Goal: Check status: Check status

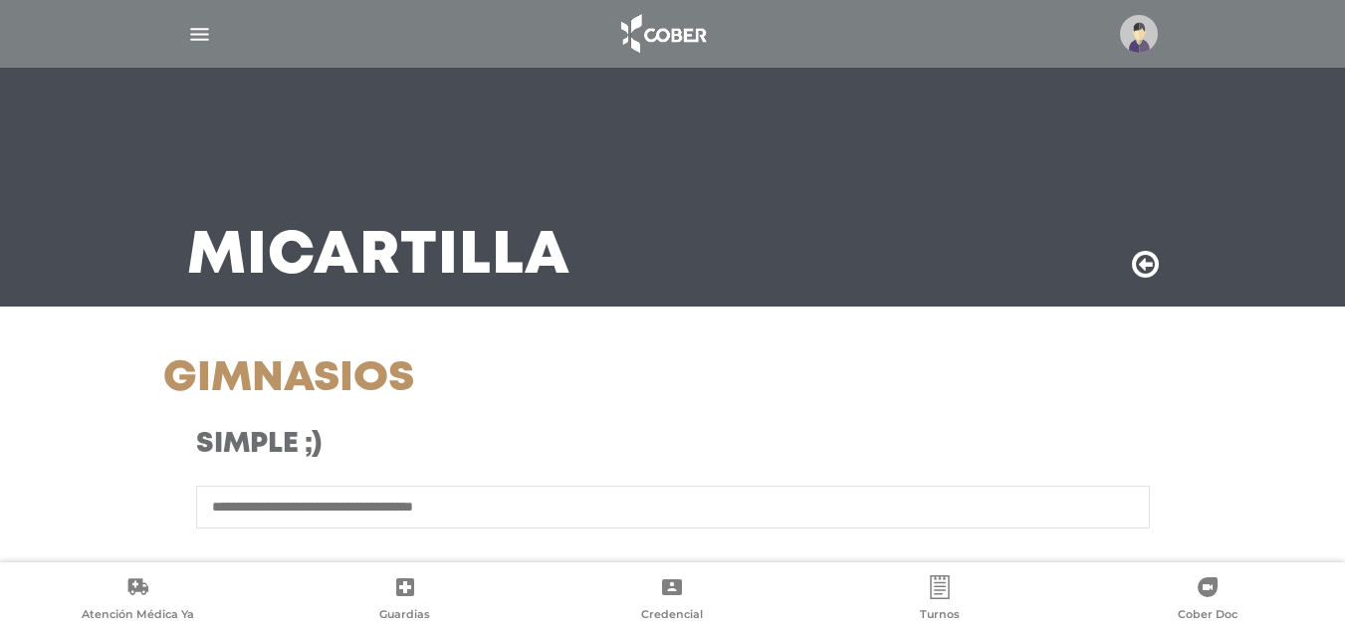
click at [202, 38] on img "button" at bounding box center [199, 34] width 25 height 25
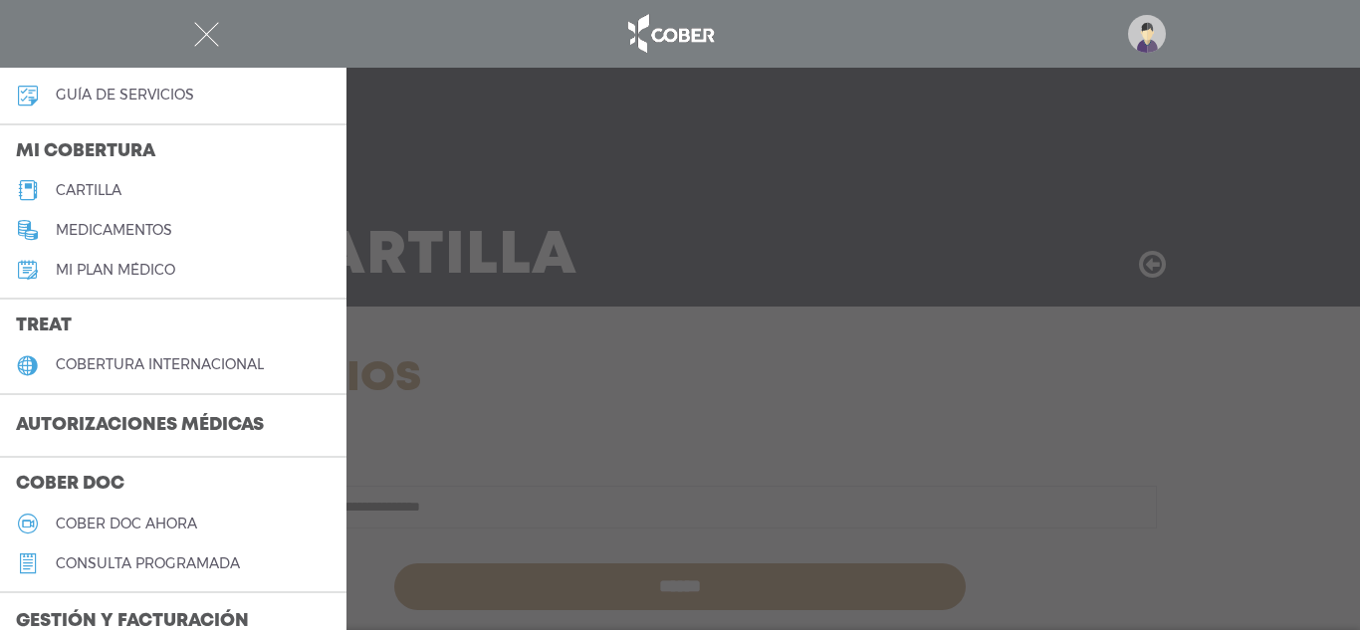
scroll to position [199, 0]
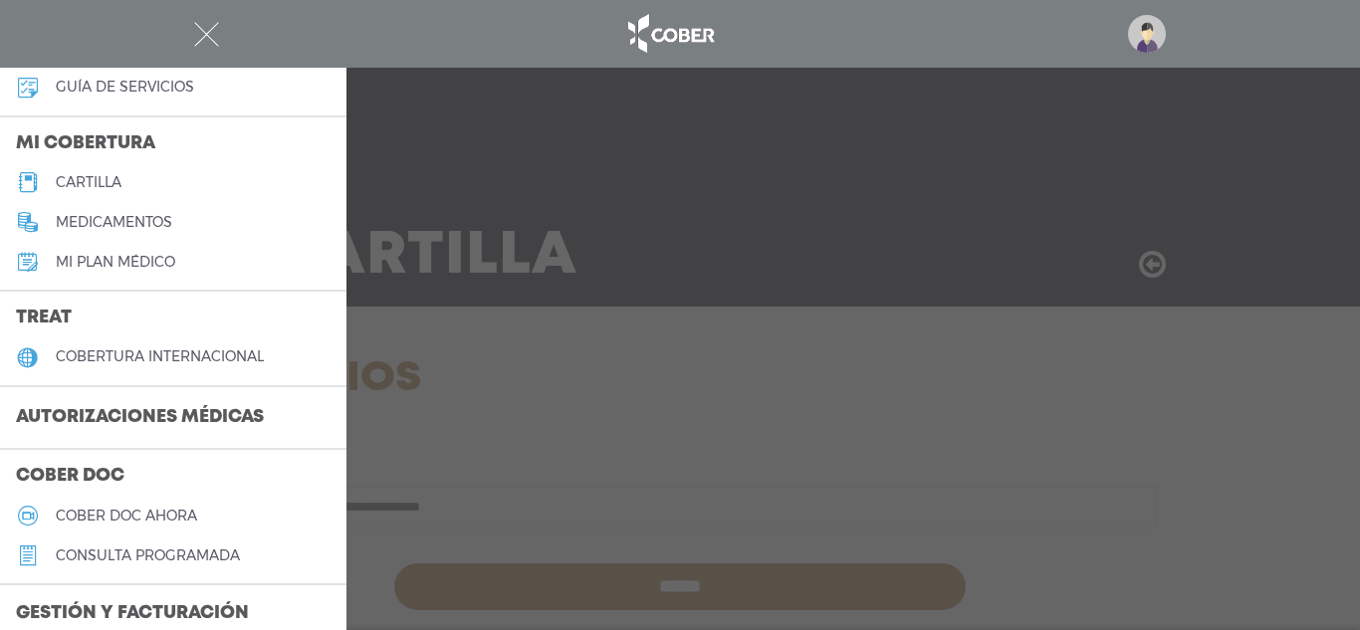
drag, startPoint x: 145, startPoint y: 410, endPoint x: 285, endPoint y: 222, distance: 234.2
click at [322, 162] on div "Mi cobertura cartilla medicamentos Mi plan médico" at bounding box center [173, 203] width 346 height 173
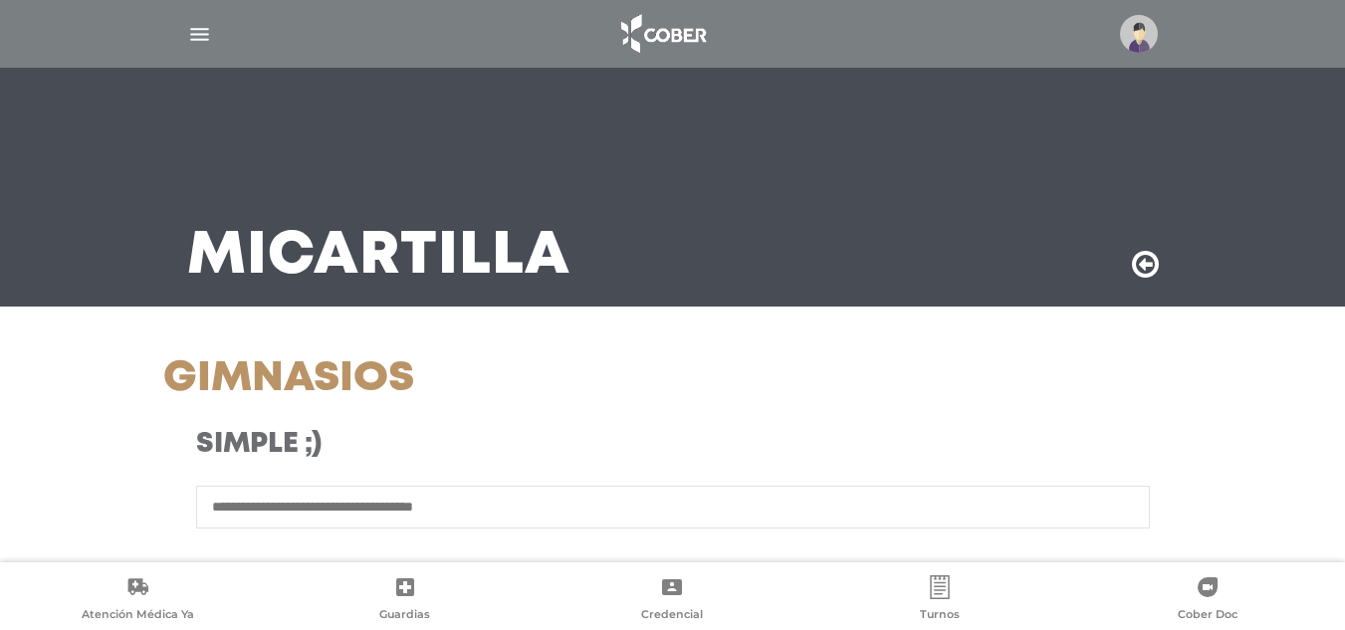
click at [198, 54] on div at bounding box center [672, 34] width 1019 height 48
click at [207, 22] on img "button" at bounding box center [199, 34] width 25 height 25
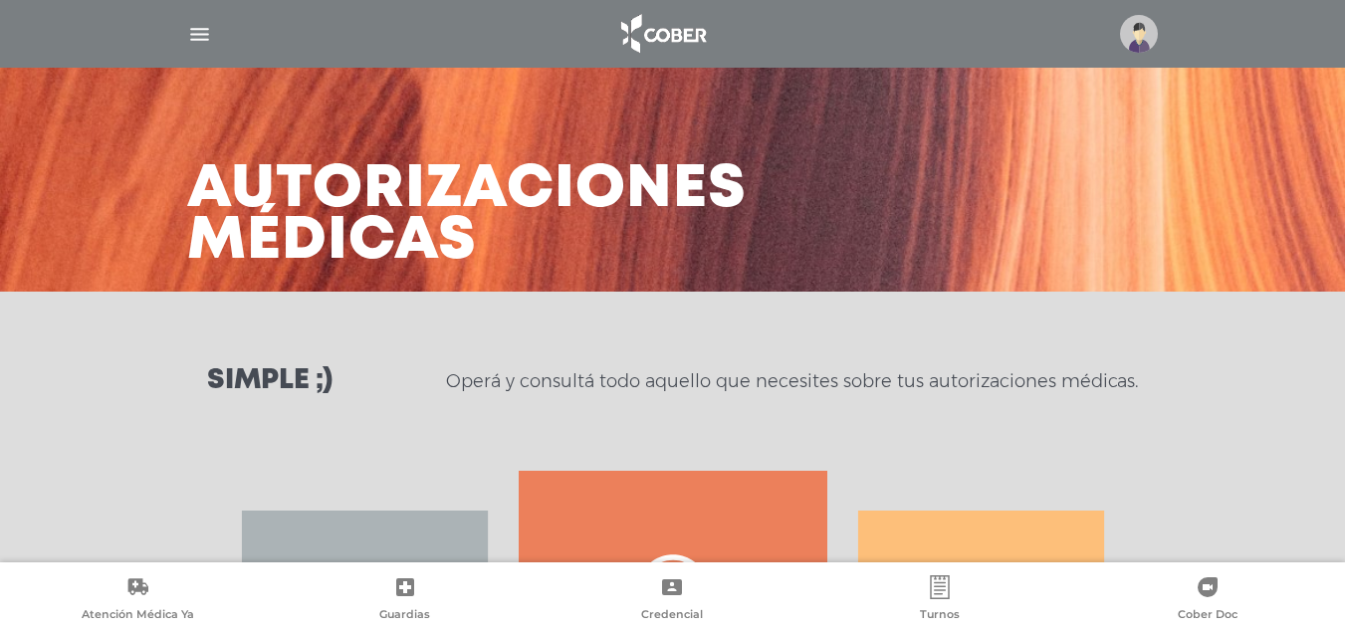
scroll to position [299, 0]
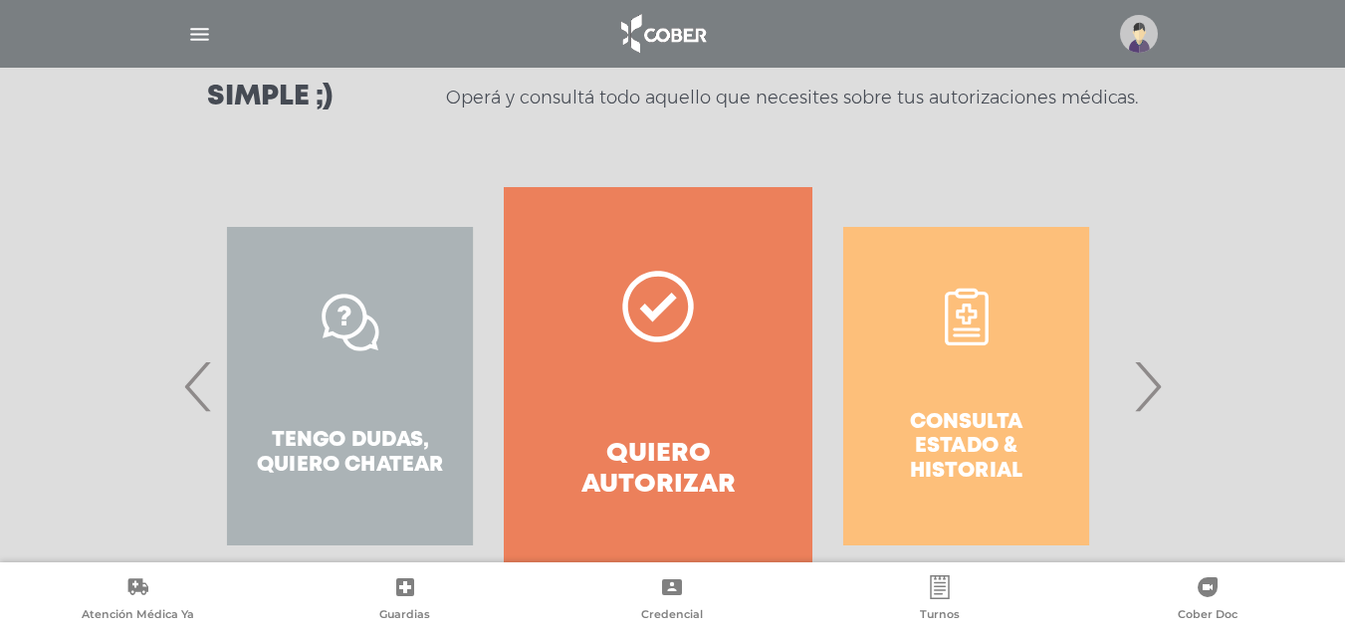
drag, startPoint x: 822, startPoint y: 232, endPoint x: 770, endPoint y: 225, distance: 53.2
click at [812, 225] on div "Consulta estado & historial" at bounding box center [966, 386] width 308 height 398
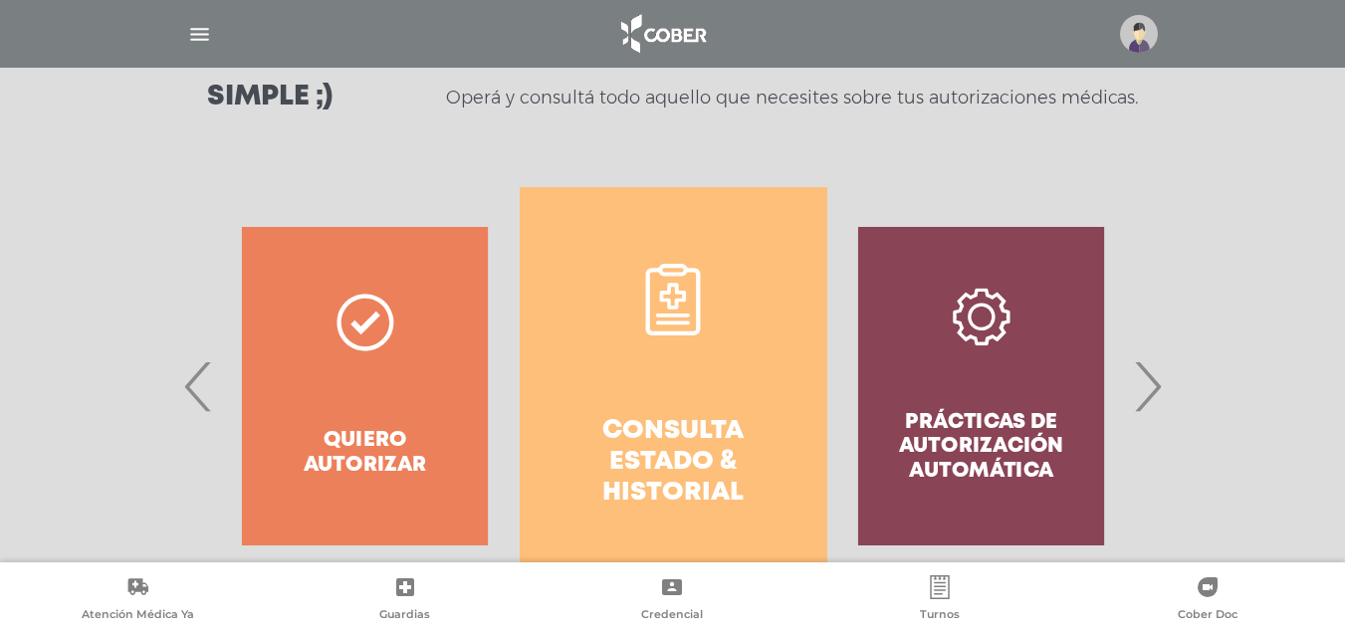
click at [772, 273] on link "Consulta estado & historial" at bounding box center [674, 386] width 308 height 398
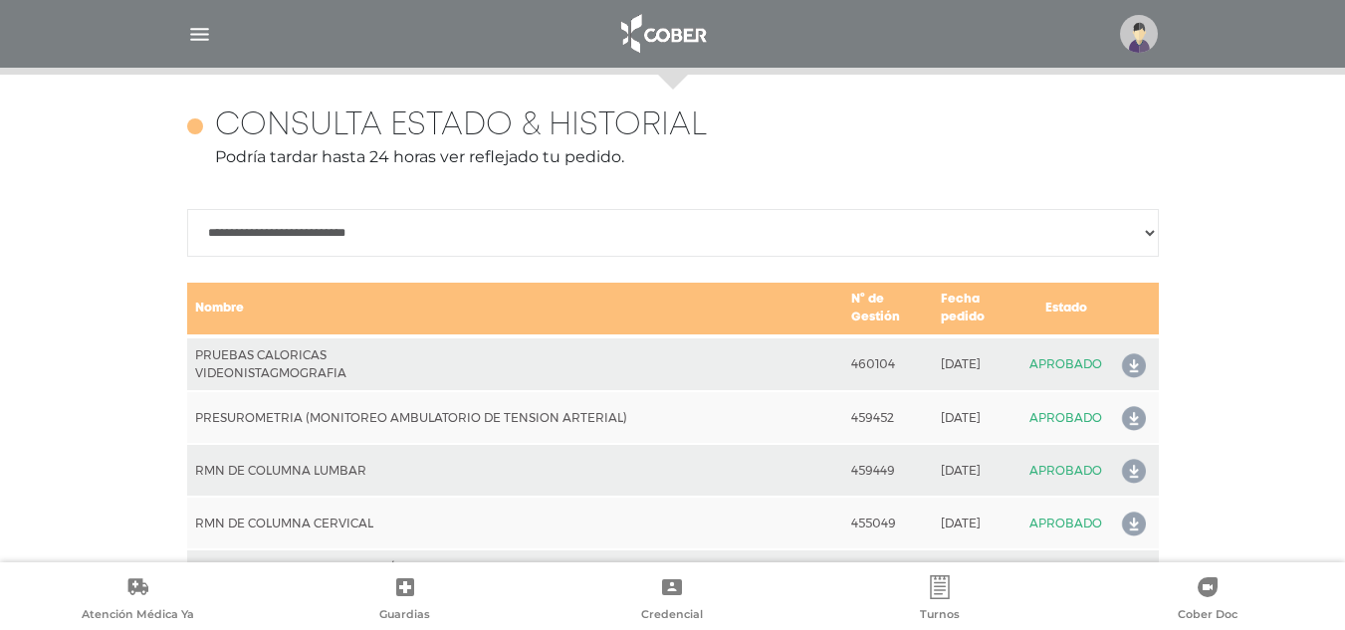
scroll to position [884, 0]
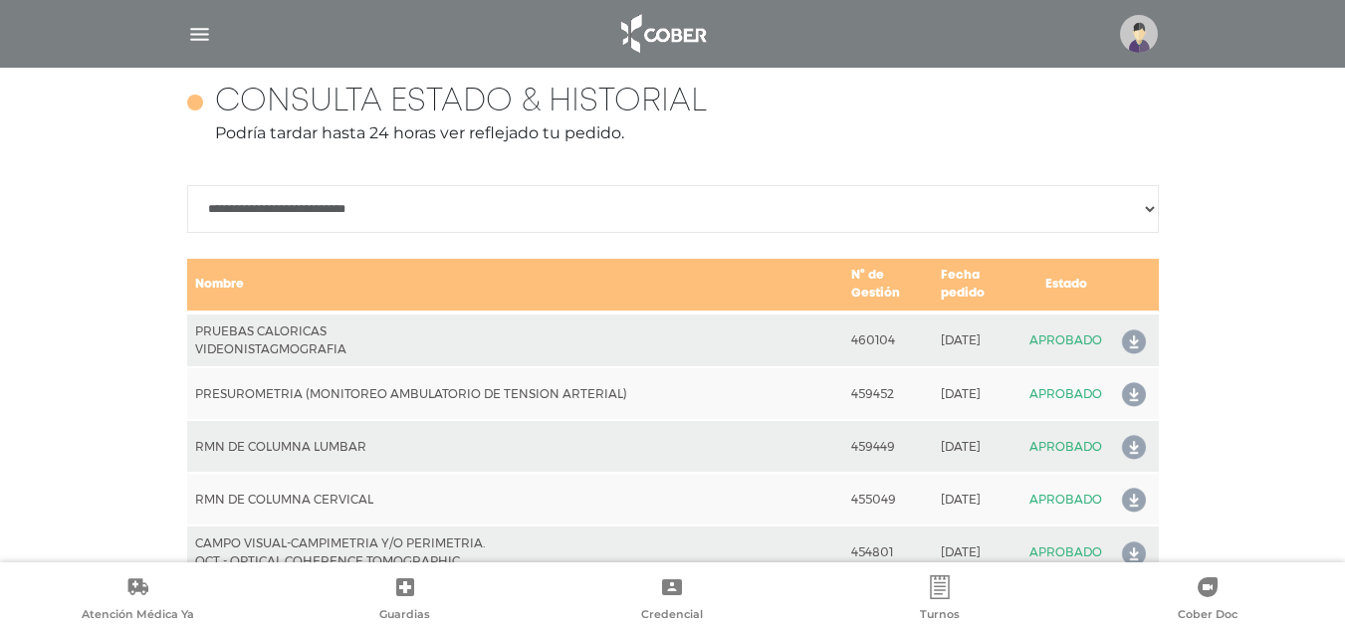
click at [1138, 344] on icon at bounding box center [1130, 343] width 32 height 32
